Goal: Transaction & Acquisition: Subscribe to service/newsletter

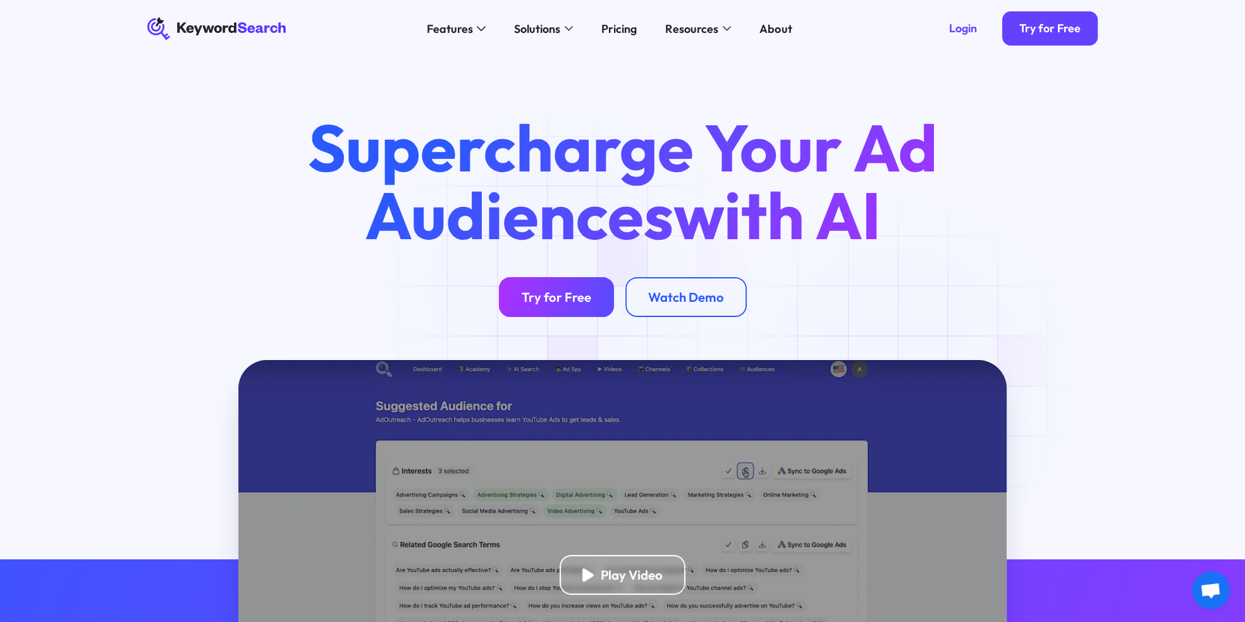
click at [555, 290] on div "Try for Free" at bounding box center [557, 297] width 70 height 16
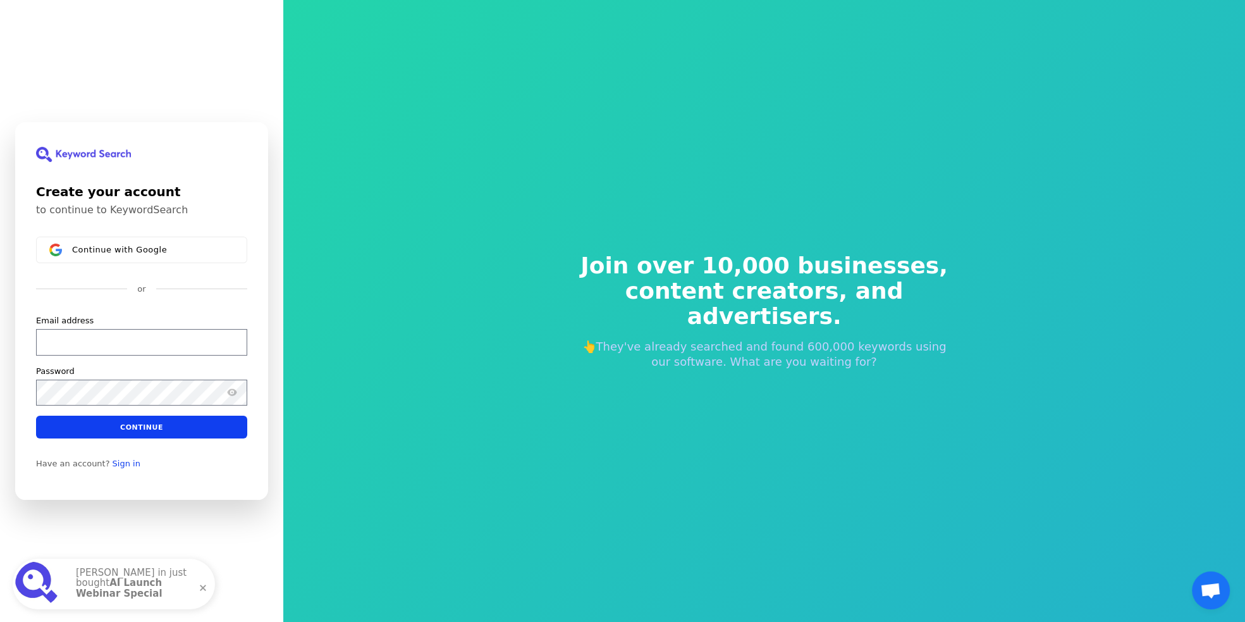
scroll to position [15, 0]
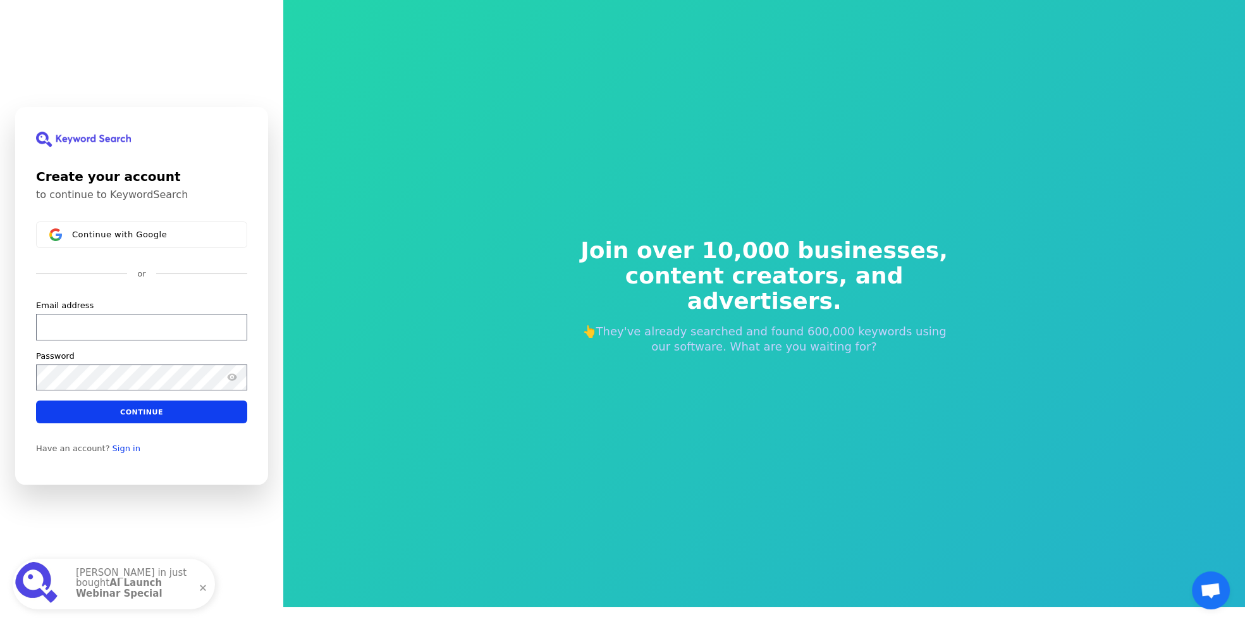
click at [147, 592] on strong "AI Launch Webinar Special" at bounding box center [119, 588] width 87 height 22
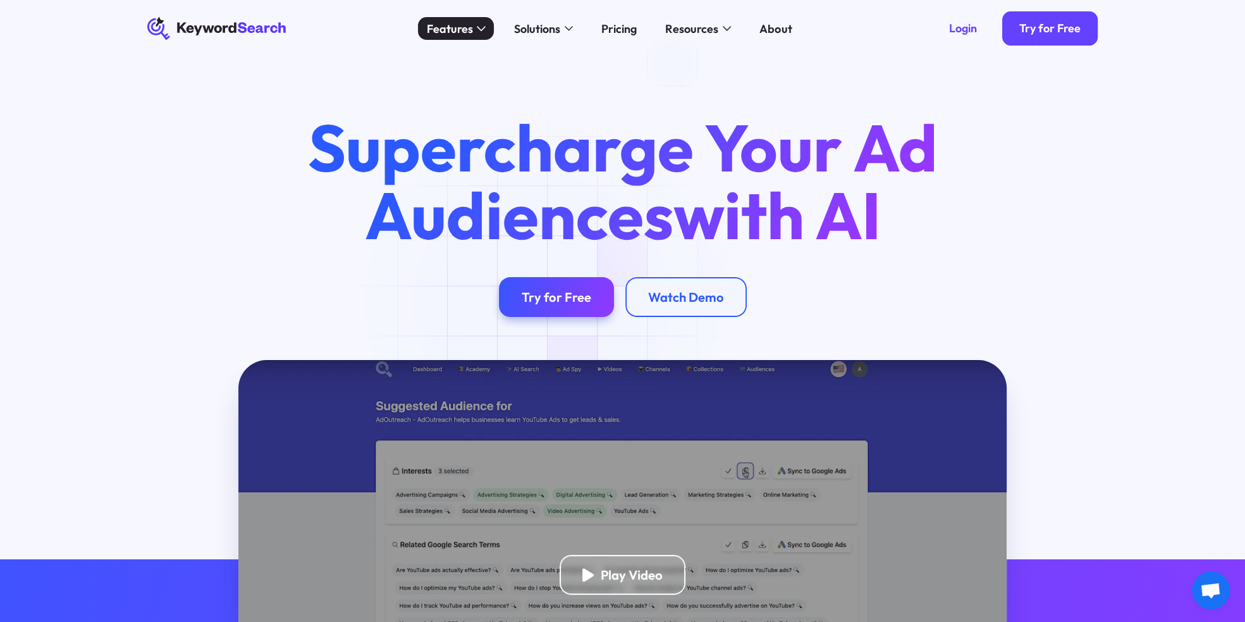
click at [451, 38] on div "Features" at bounding box center [456, 28] width 76 height 23
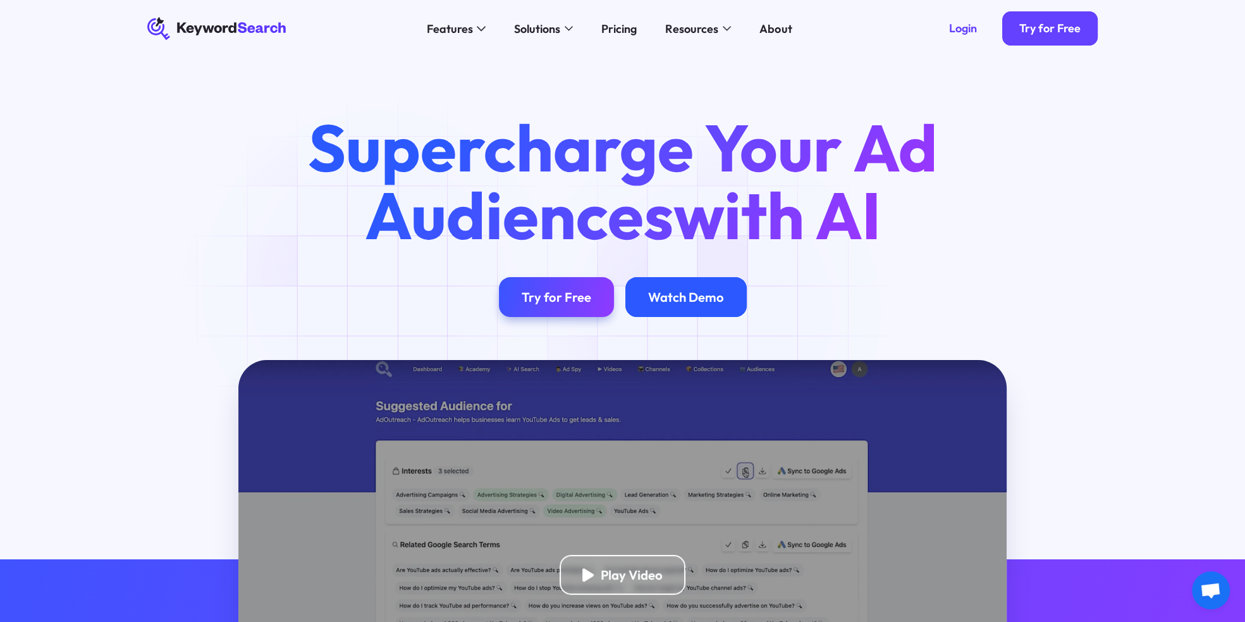
click at [709, 311] on div "Watch Demo" at bounding box center [685, 297] width 121 height 40
